Goal: Task Accomplishment & Management: Use online tool/utility

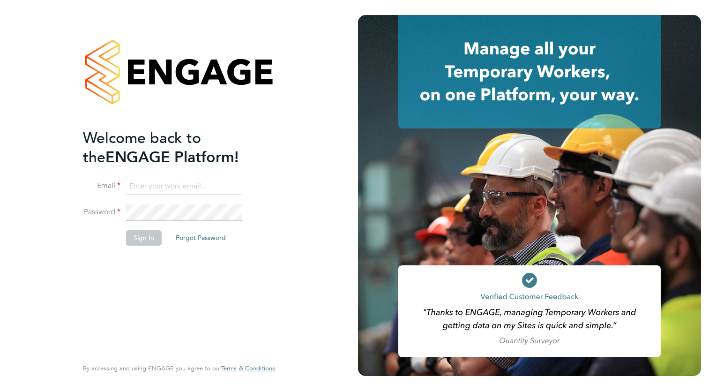
type input "[EMAIL_ADDRESS][DOMAIN_NAME]"
click at [128, 241] on button "Sign In" at bounding box center [144, 237] width 36 height 15
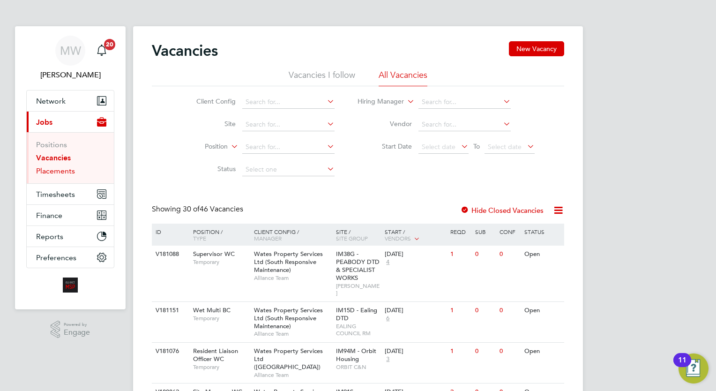
click at [51, 166] on link "Placements" at bounding box center [55, 170] width 39 height 9
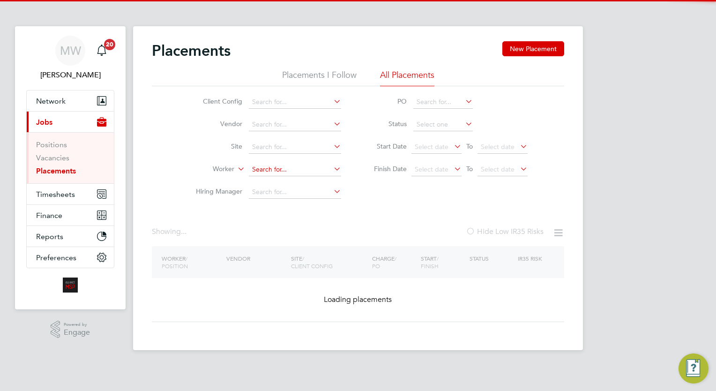
click at [260, 172] on input at bounding box center [295, 169] width 92 height 13
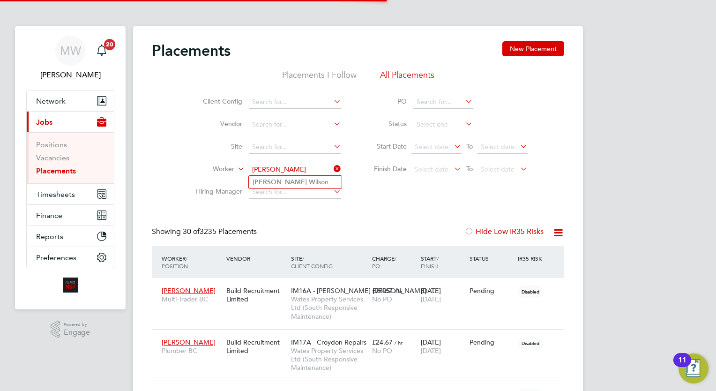
type input "Reece Wilson"
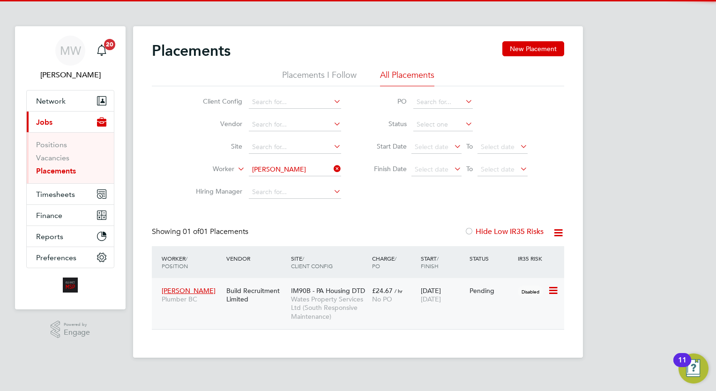
click at [400, 310] on div "Reece Wilson Plumber BC Build Recruitment Limited IM90B - PA Housing DTD Wates …" at bounding box center [358, 303] width 413 height 51
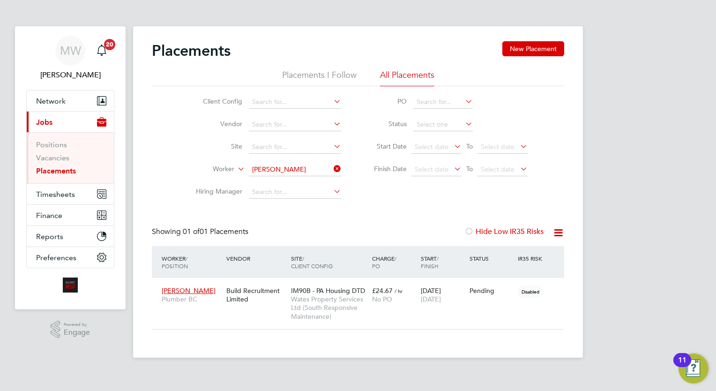
click at [644, 213] on div "MW Megan Westlotorn Notifications 20 Applications: Network Team Members Busines…" at bounding box center [358, 186] width 716 height 373
click at [332, 169] on icon at bounding box center [332, 168] width 0 height 13
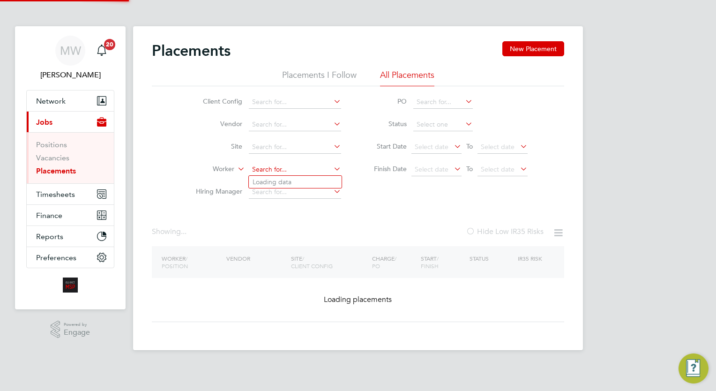
click at [298, 170] on input at bounding box center [295, 169] width 92 height 13
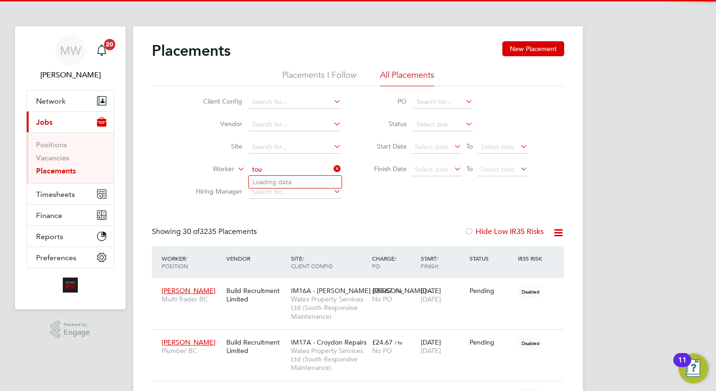
scroll to position [27, 65]
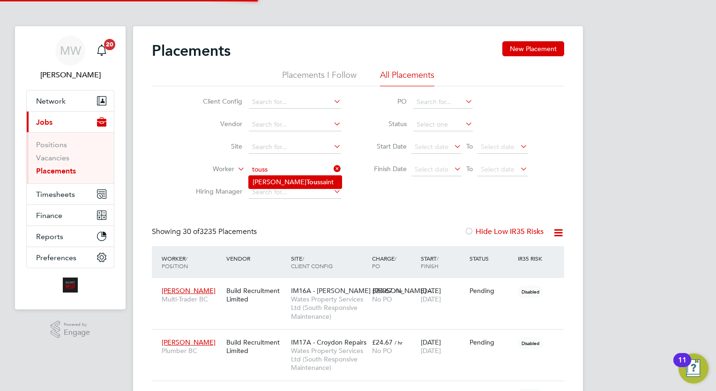
click at [314, 179] on li "Sharheim Tou ssaint" at bounding box center [295, 182] width 93 height 13
type input "Sharheim Toussaint"
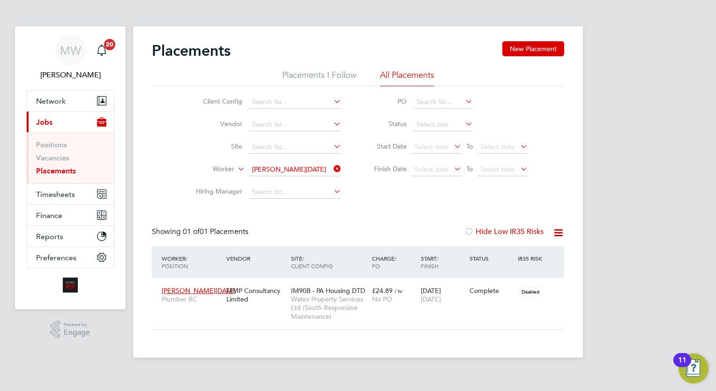
drag, startPoint x: 339, startPoint y: 173, endPoint x: 326, endPoint y: 170, distance: 12.5
click at [332, 173] on icon at bounding box center [332, 168] width 0 height 13
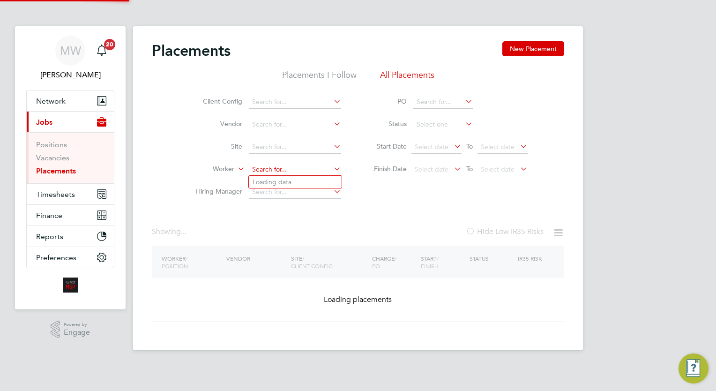
click at [309, 166] on input at bounding box center [295, 169] width 92 height 13
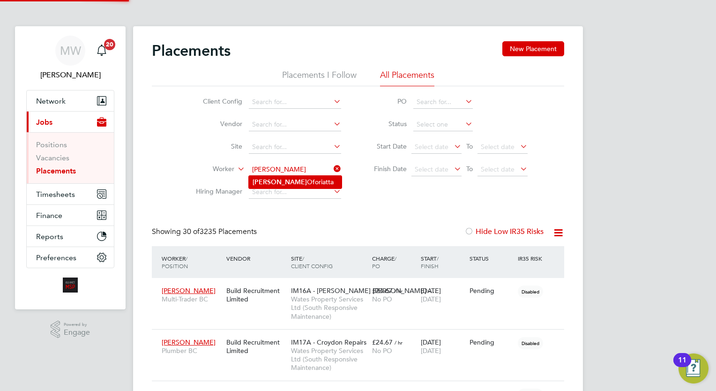
click at [306, 187] on li "Erica Oforiatta" at bounding box center [295, 182] width 93 height 13
type input "Erica Oforiatta"
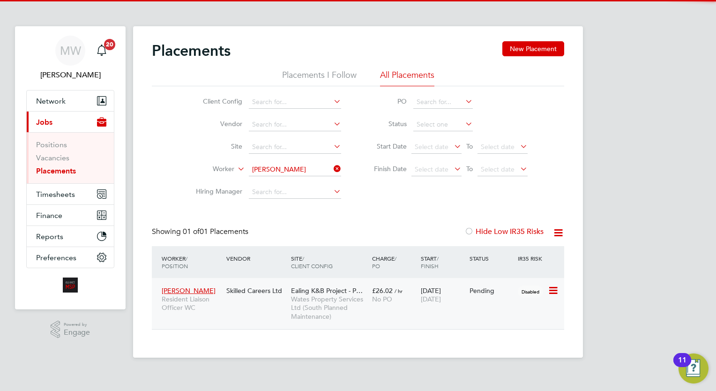
click at [366, 282] on div "Ealing K&B Project - P… Wates Property Services Ltd (South Planned Maintenance)" at bounding box center [329, 304] width 81 height 44
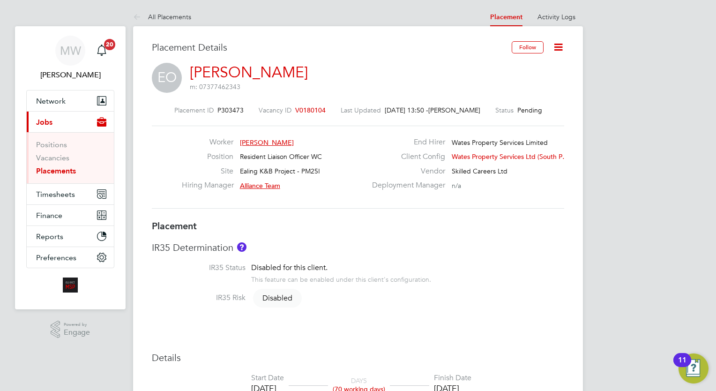
click at [69, 169] on link "Placements" at bounding box center [56, 170] width 40 height 9
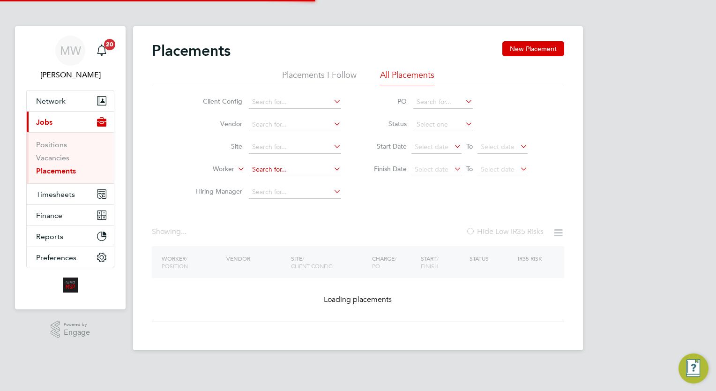
click at [263, 168] on input at bounding box center [295, 169] width 92 height 13
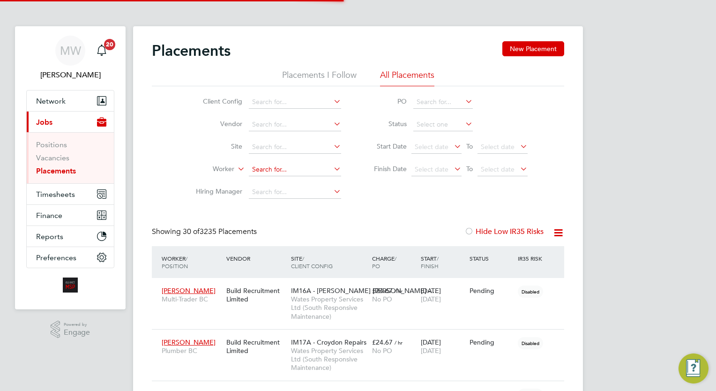
scroll to position [27, 65]
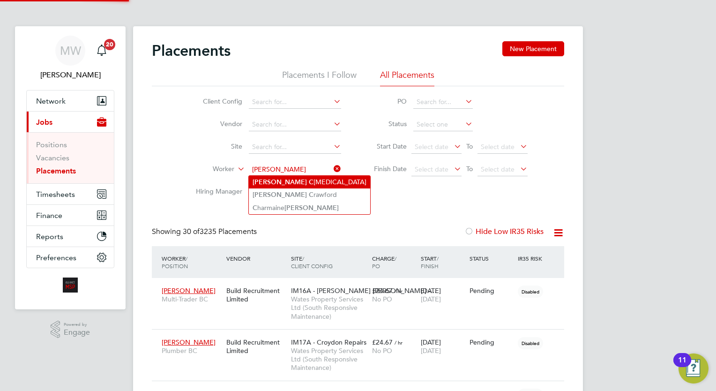
click at [308, 176] on li "James C ollier" at bounding box center [309, 182] width 121 height 13
type input "James Collier"
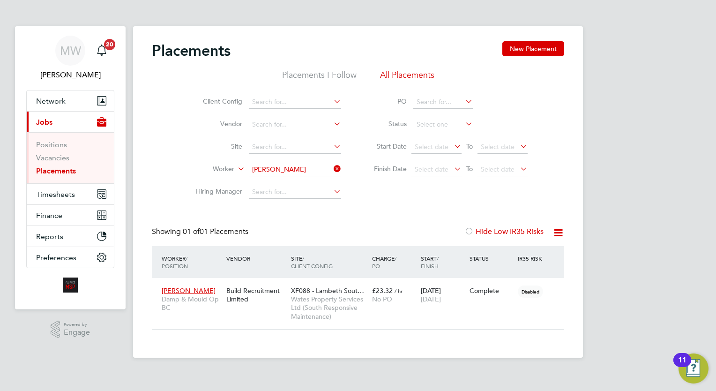
click at [376, 369] on app-footer at bounding box center [358, 365] width 450 height 15
click at [332, 166] on icon at bounding box center [332, 168] width 0 height 13
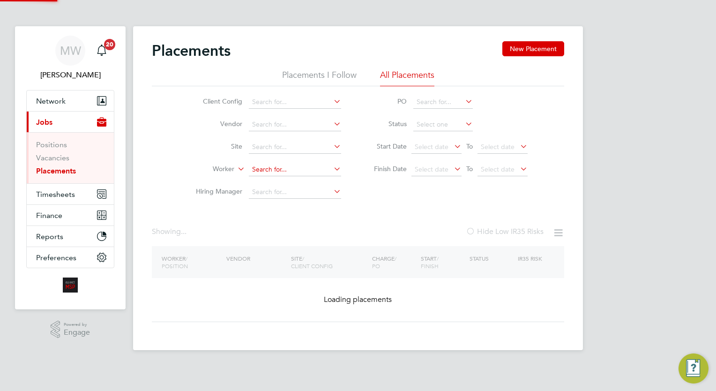
click at [291, 172] on input at bounding box center [295, 169] width 92 height 13
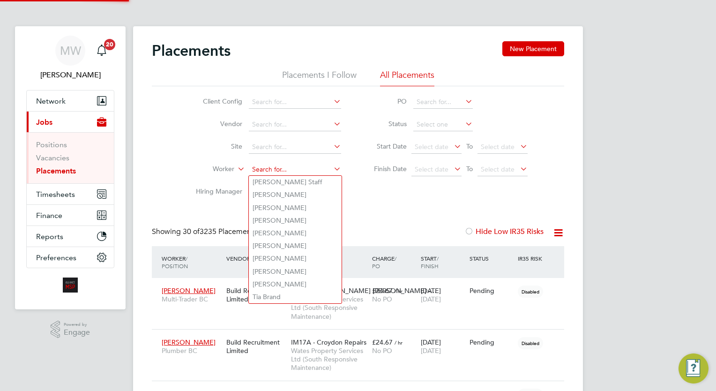
scroll to position [27, 65]
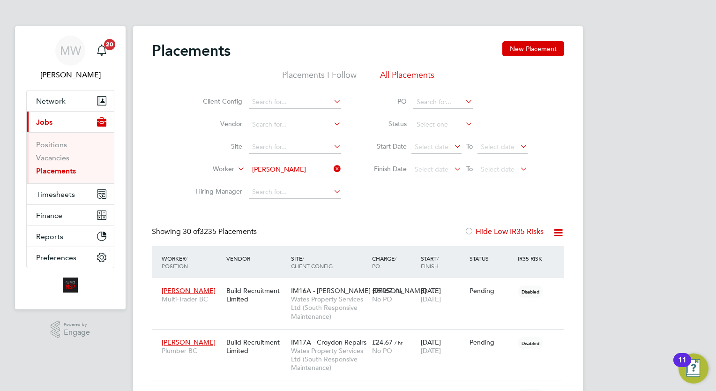
click at [305, 202] on li "Jermaine Robinson" at bounding box center [307, 208] width 116 height 13
type input "Jermaine Robinson"
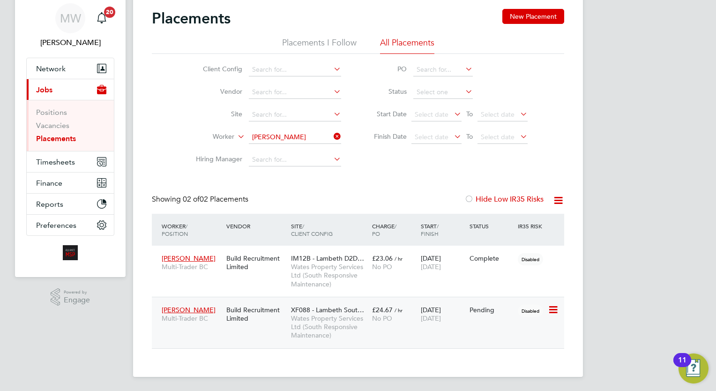
click at [437, 305] on div "29 Sep 2025 26 Dec 2025" at bounding box center [443, 314] width 49 height 26
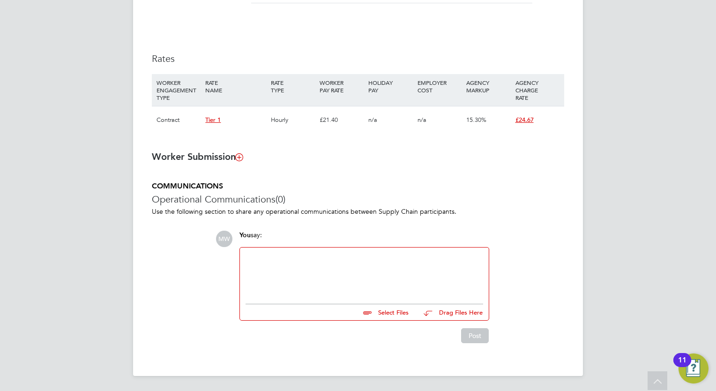
drag, startPoint x: 388, startPoint y: 256, endPoint x: 381, endPoint y: 266, distance: 11.7
click at [381, 266] on div at bounding box center [365, 273] width 238 height 40
click at [406, 309] on input "file" at bounding box center [413, 310] width 141 height 13
type input "C:\fakepath\Jermaine Robinson - COC.zip"
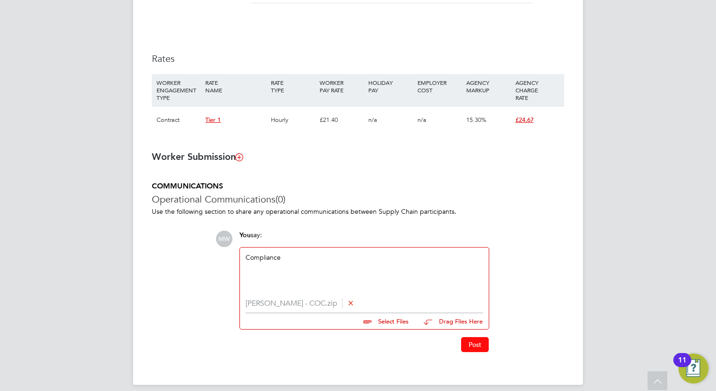
click at [475, 339] on button "Post" at bounding box center [475, 344] width 28 height 15
